Goal: Information Seeking & Learning: Learn about a topic

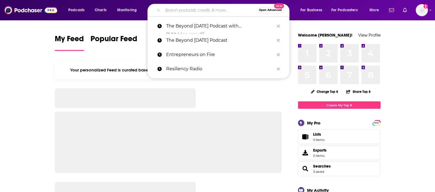
click at [179, 8] on input "Search podcasts, credits, & more..." at bounding box center [209, 10] width 94 height 9
paste input "Come Together"
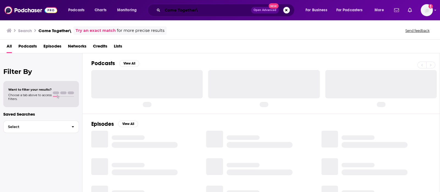
click at [204, 9] on input "Come Together\" at bounding box center [206, 10] width 88 height 9
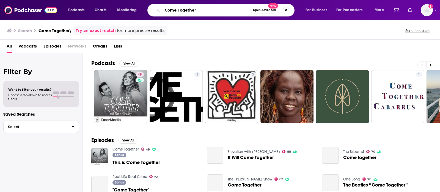
type input "Come Together"
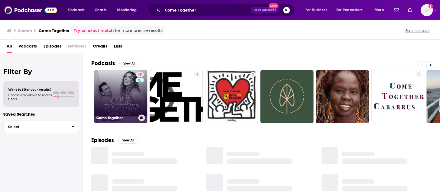
click at [115, 88] on link "49 Come Together" at bounding box center [120, 96] width 53 height 53
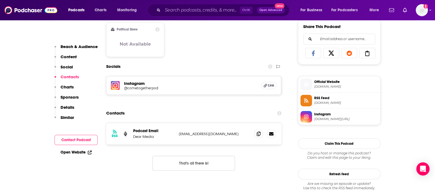
scroll to position [342, 0]
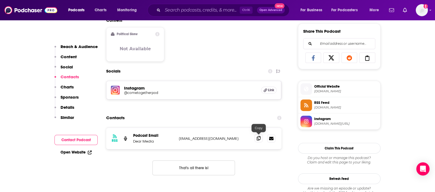
click at [259, 137] on icon at bounding box center [258, 138] width 4 height 4
